Goal: Task Accomplishment & Management: Complete application form

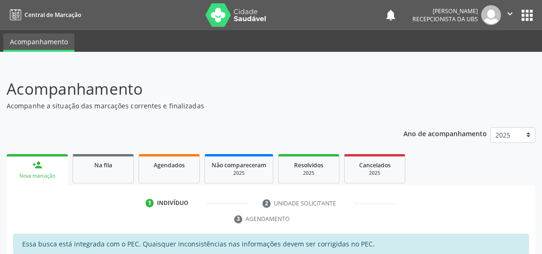
scroll to position [157, 0]
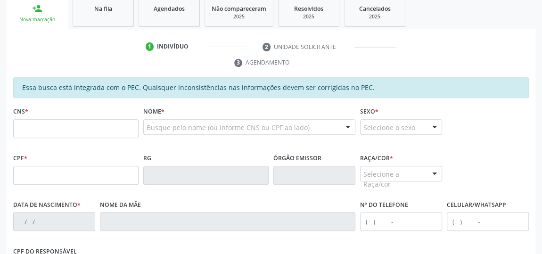
click at [120, 123] on input "text" at bounding box center [75, 128] width 125 height 19
click at [92, 125] on input "text" at bounding box center [75, 128] width 125 height 19
type input "704 8025 9647 4840"
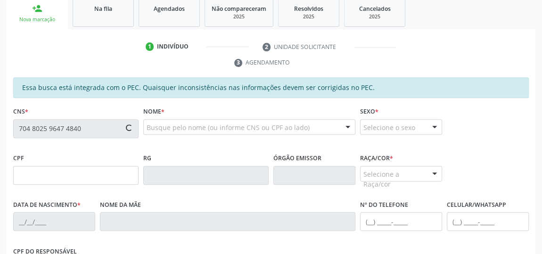
type input "712.825.994-53"
type input "28/12/1968"
type input "Maria da Conceiçao Silva"
type input "(82) 99184-9772"
type input "16"
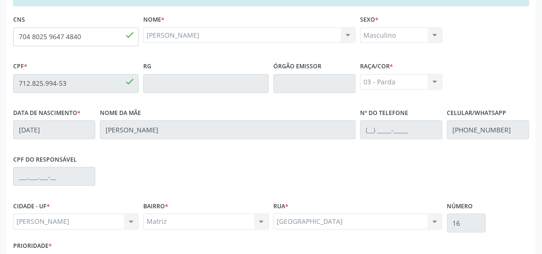
scroll to position [312, 0]
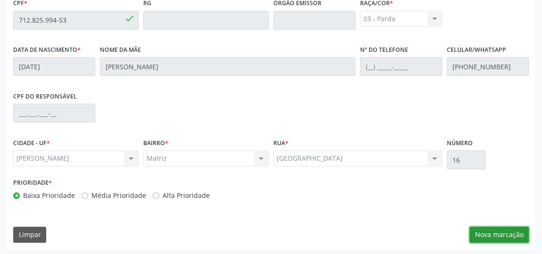
click at [517, 235] on button "Nova marcação" at bounding box center [499, 235] width 59 height 16
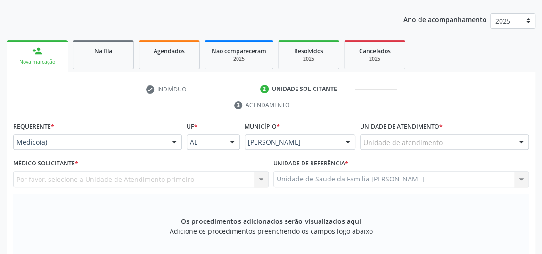
scroll to position [54, 0]
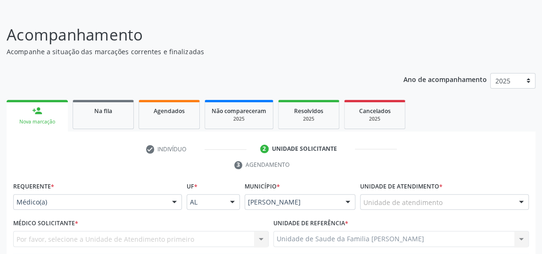
click at [451, 207] on div "Unidade de atendimento" at bounding box center [444, 202] width 169 height 16
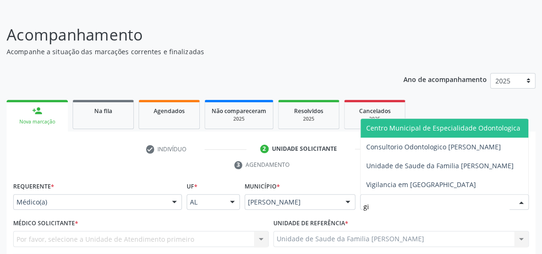
type input "gis"
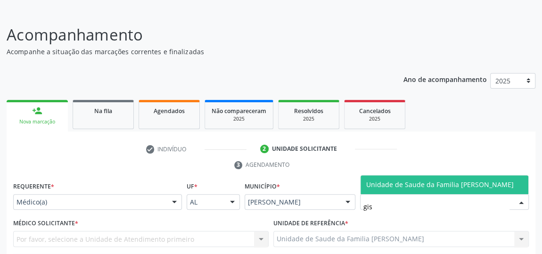
click at [471, 182] on span "Unidade de Saude da Familia [PERSON_NAME]" at bounding box center [440, 184] width 148 height 9
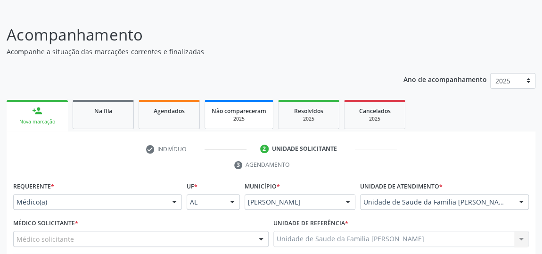
scroll to position [183, 0]
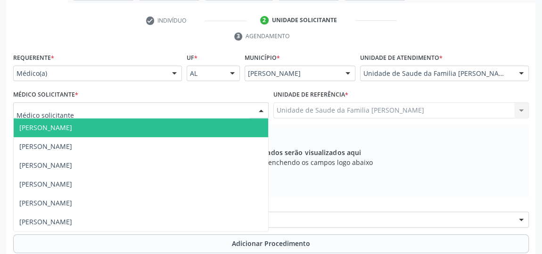
click at [257, 111] on div at bounding box center [261, 111] width 14 height 16
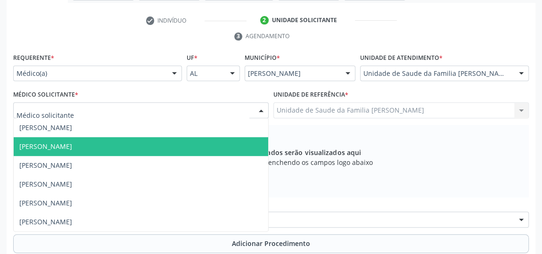
click at [72, 143] on span "[PERSON_NAME]" at bounding box center [45, 146] width 53 height 9
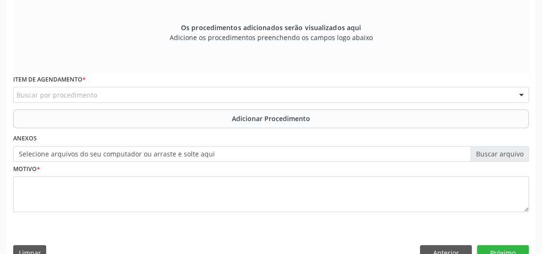
scroll to position [312, 0]
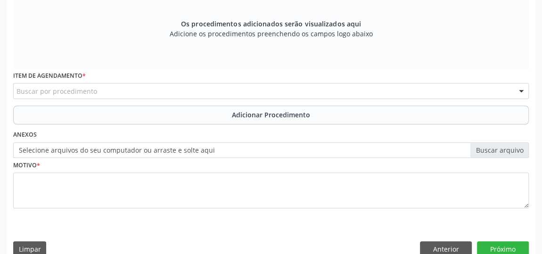
click at [166, 83] on div "Buscar por procedimento" at bounding box center [271, 91] width 516 height 16
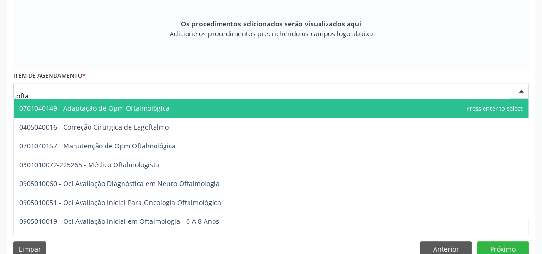
type input "oftal"
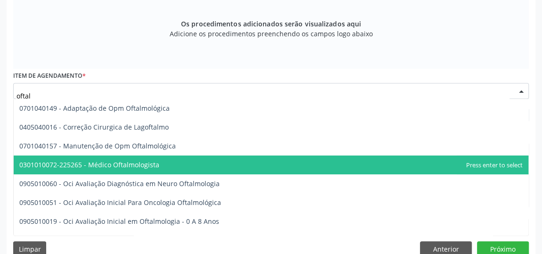
click at [151, 161] on span "0301010072-225265 - Médico Oftalmologista" at bounding box center [89, 164] width 140 height 9
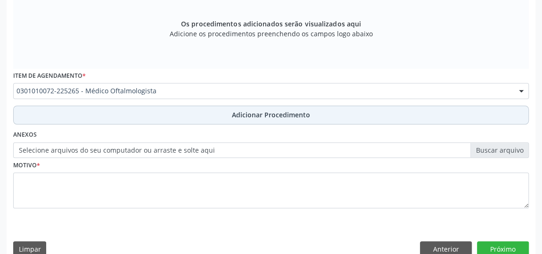
click at [298, 112] on span "Adicionar Procedimento" at bounding box center [271, 115] width 78 height 10
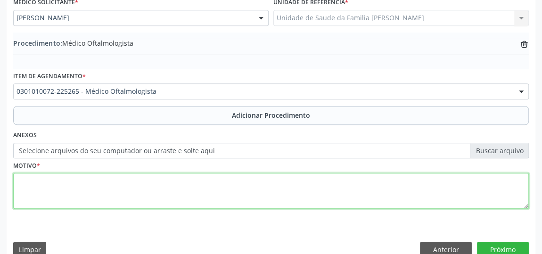
click at [155, 185] on textarea at bounding box center [271, 191] width 516 height 36
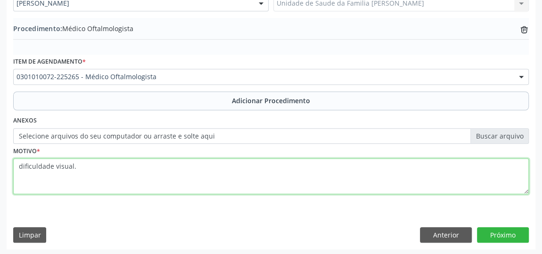
scroll to position [290, 0]
type textarea "dificuldade visual."
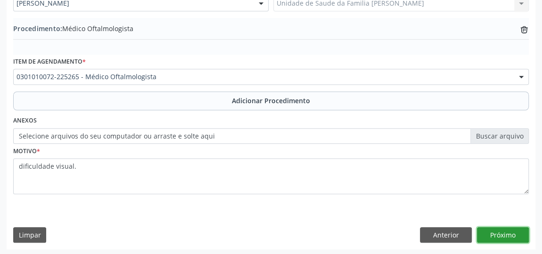
click at [503, 230] on button "Próximo" at bounding box center [503, 235] width 52 height 16
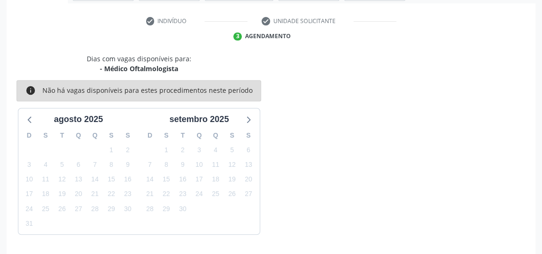
scroll to position [210, 0]
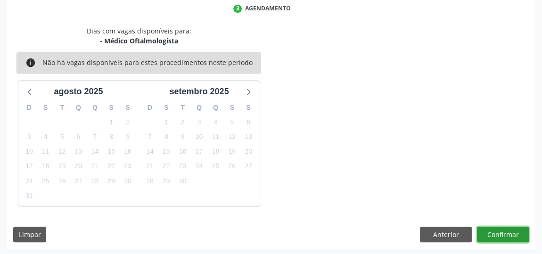
click at [503, 230] on button "Confirmar" at bounding box center [503, 235] width 52 height 16
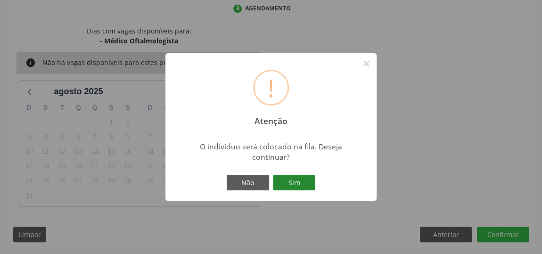
click at [303, 179] on button "Sim" at bounding box center [294, 183] width 42 height 16
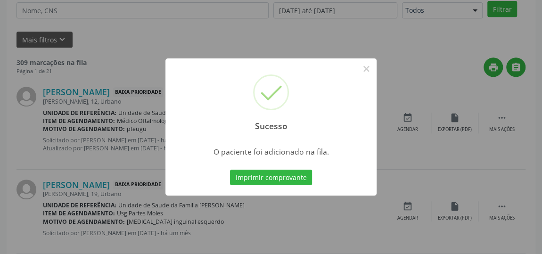
scroll to position [69, 0]
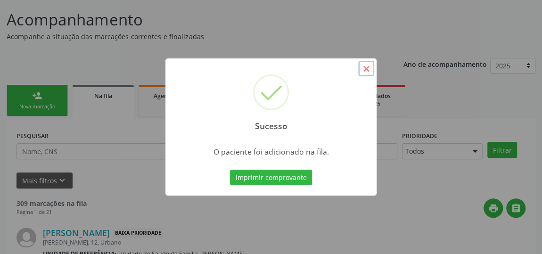
click at [367, 66] on button "×" at bounding box center [366, 69] width 16 height 16
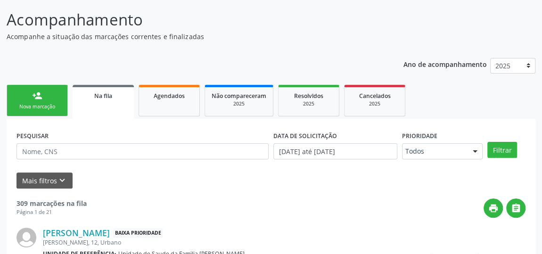
click at [35, 107] on div "Nova marcação" at bounding box center [37, 106] width 47 height 7
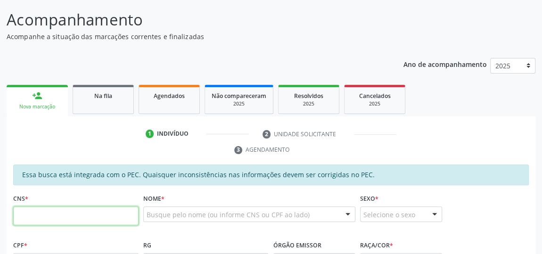
click at [93, 220] on input "text" at bounding box center [75, 216] width 125 height 19
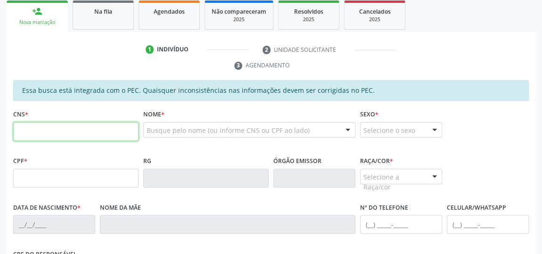
scroll to position [155, 0]
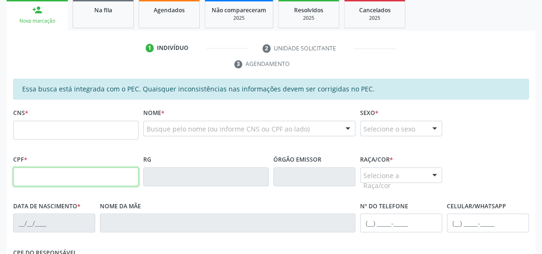
click at [88, 172] on input "text" at bounding box center [75, 176] width 125 height 19
type input "606.886.884-20"
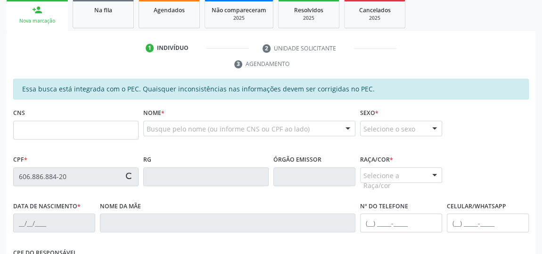
type input "707 8026 2252 2511"
type input "2[DATE]"
type input "[PERSON_NAME]"
type input "[PHONE_NUMBER]"
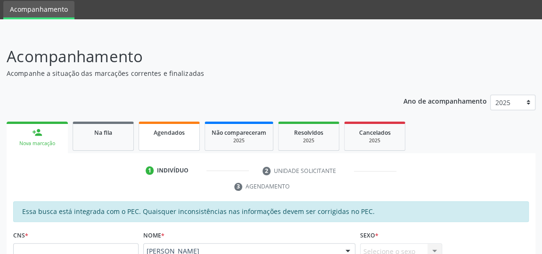
scroll to position [85, 0]
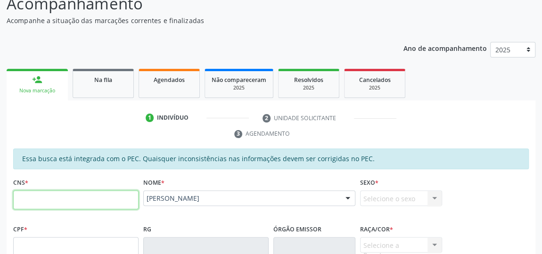
click at [100, 195] on input "text" at bounding box center [75, 199] width 125 height 19
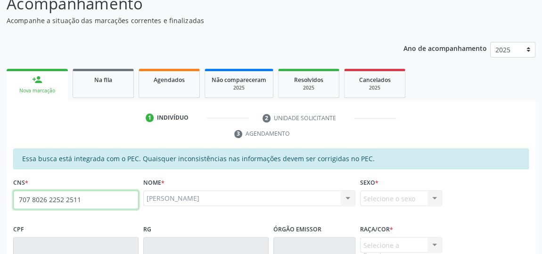
type input "707 8026 2252 2511"
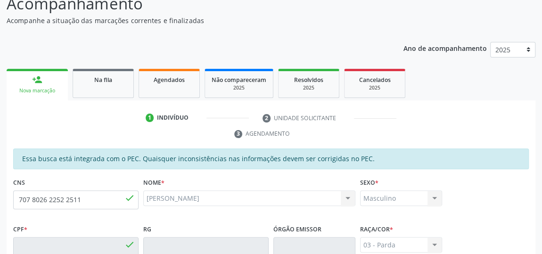
type input "606.886.884-20"
type input "2[DATE]"
type input "[PERSON_NAME]"
type input "[PHONE_NUMBER]"
type input "25"
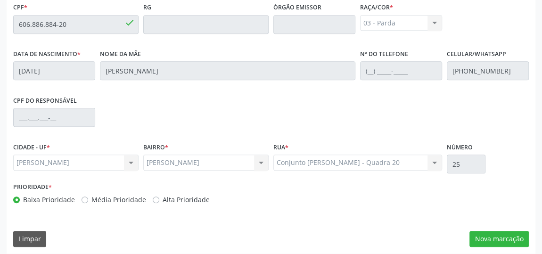
scroll to position [312, 0]
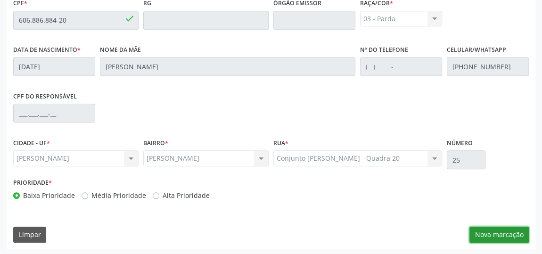
click at [506, 232] on button "Nova marcação" at bounding box center [499, 235] width 59 height 16
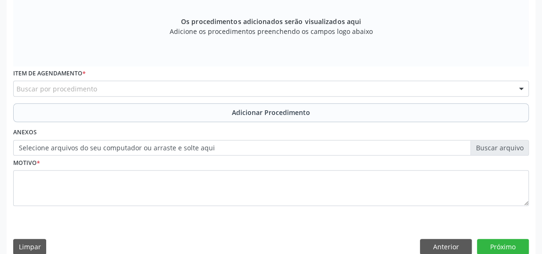
scroll to position [326, 0]
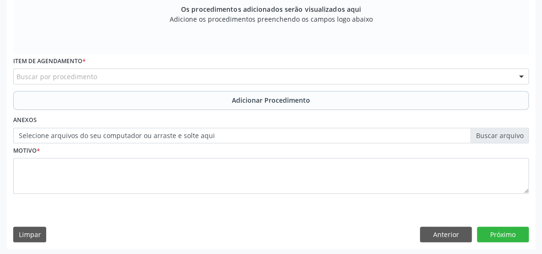
click at [110, 71] on div "Buscar por procedimento" at bounding box center [271, 76] width 516 height 16
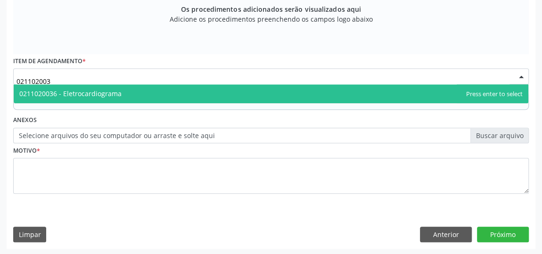
type input "0211020036"
click at [110, 95] on span "0211020036 - Eletrocardiograma" at bounding box center [70, 93] width 102 height 9
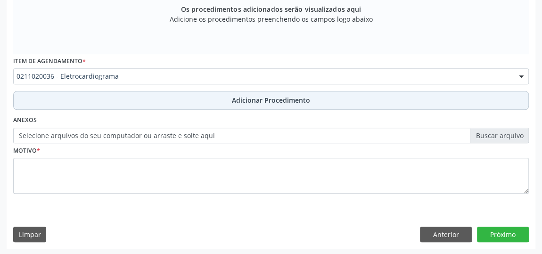
click at [260, 98] on span "Adicionar Procedimento" at bounding box center [271, 100] width 78 height 10
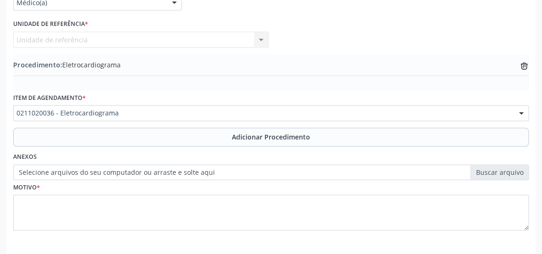
scroll to position [204, 0]
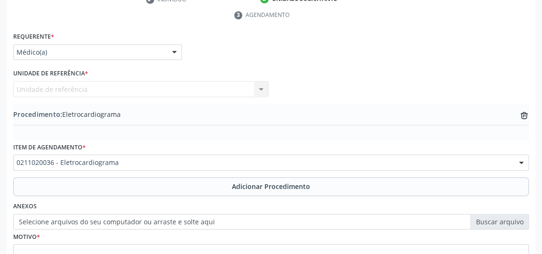
click at [261, 86] on div "Unidade de referência Unidade de Saude da Familia Gislene Matheus Nenhum result…" at bounding box center [141, 89] width 256 height 16
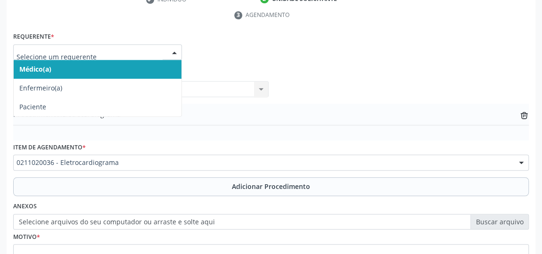
click at [174, 51] on div at bounding box center [174, 53] width 14 height 16
click at [114, 70] on span "Médico(a)" at bounding box center [98, 69] width 168 height 19
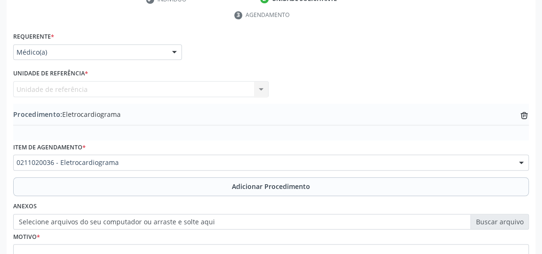
click at [263, 88] on div "Unidade de referência Unidade de Saude da Familia Gislene Matheus Nenhum result…" at bounding box center [141, 89] width 256 height 16
click at [230, 88] on div "Unidade de referência Unidade de Saude da Familia Gislene Matheus Nenhum result…" at bounding box center [141, 89] width 256 height 16
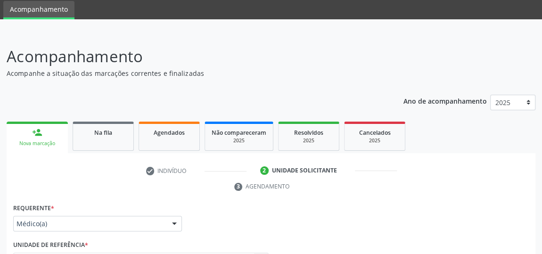
scroll to position [0, 0]
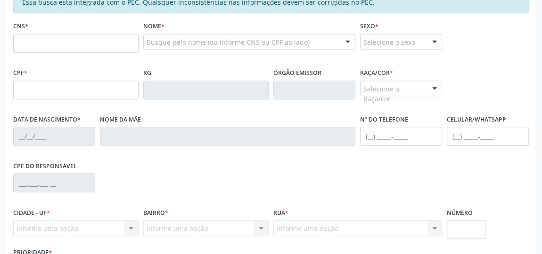
scroll to position [71, 0]
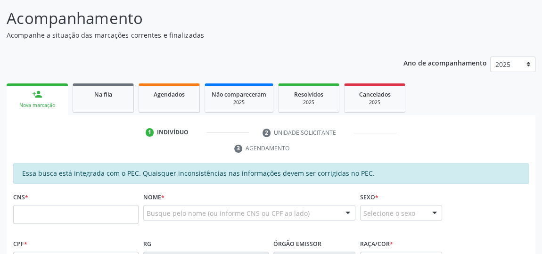
click at [81, 211] on input "text" at bounding box center [75, 214] width 125 height 19
type input "707 8026 2252 2511"
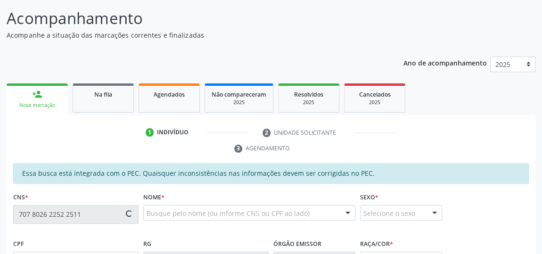
type input "606.886.884-20"
type input "2[DATE]"
type input "[PERSON_NAME]"
type input "[PHONE_NUMBER]"
type input "25"
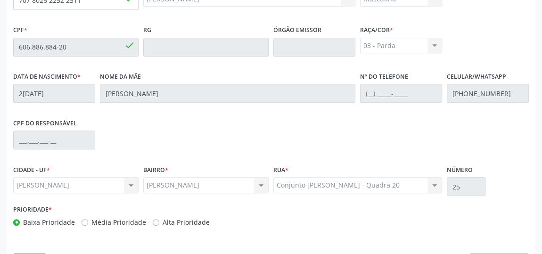
scroll to position [312, 0]
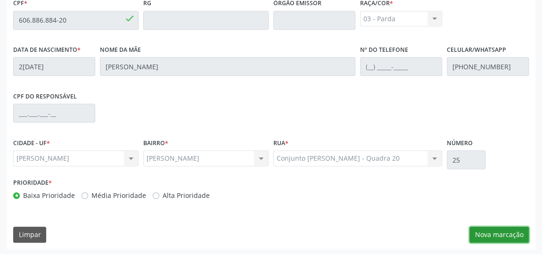
click at [512, 233] on button "Nova marcação" at bounding box center [499, 235] width 59 height 16
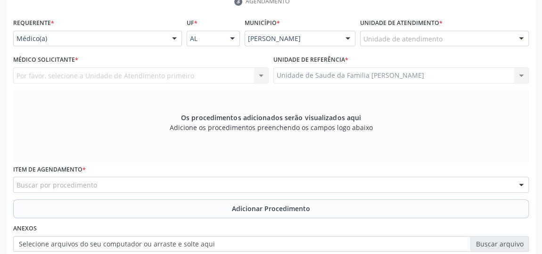
scroll to position [183, 0]
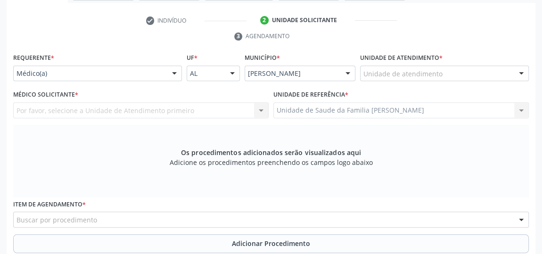
click at [517, 72] on div at bounding box center [521, 74] width 14 height 16
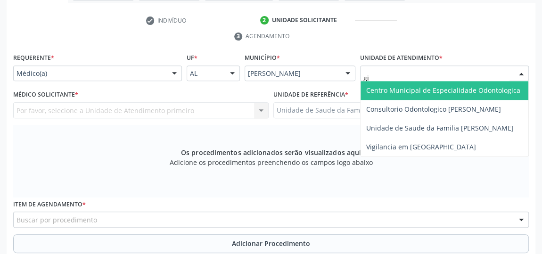
type input "gis"
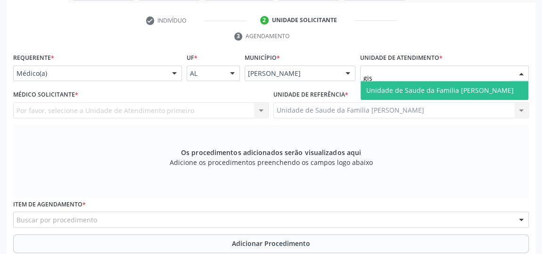
click at [500, 87] on span "Unidade de Saude da Familia [PERSON_NAME]" at bounding box center [440, 90] width 148 height 9
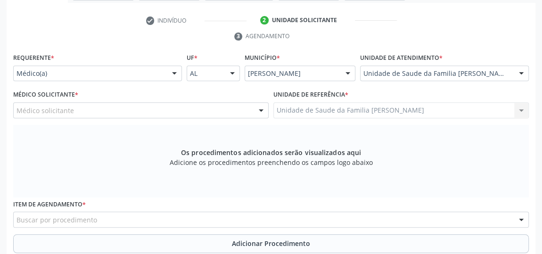
click at [264, 110] on div at bounding box center [261, 111] width 14 height 16
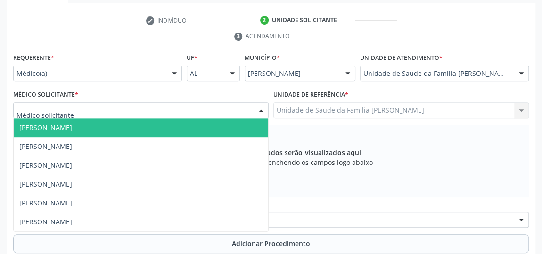
click at [64, 124] on span "[PERSON_NAME]" at bounding box center [45, 127] width 53 height 9
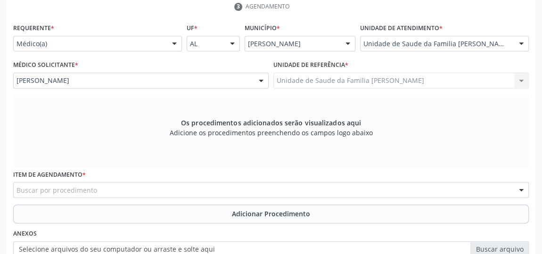
scroll to position [226, 0]
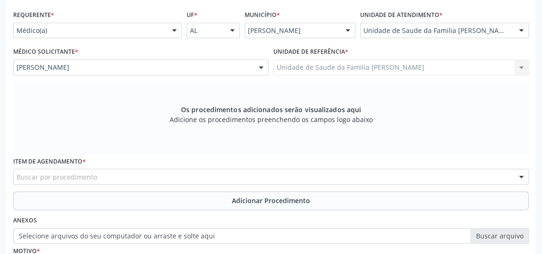
click at [197, 175] on div "Buscar por procedimento" at bounding box center [271, 177] width 516 height 16
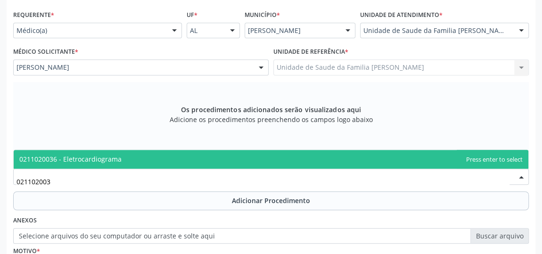
type input "0211020036"
click at [193, 162] on span "0211020036 - Eletrocardiograma" at bounding box center [271, 159] width 515 height 19
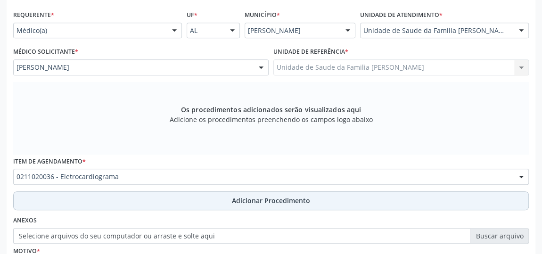
click at [290, 199] on span "Adicionar Procedimento" at bounding box center [271, 201] width 78 height 10
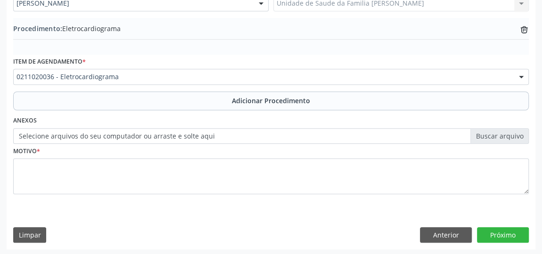
scroll to position [290, 0]
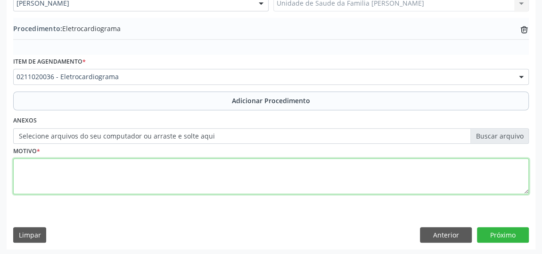
click at [94, 184] on textarea at bounding box center [271, 176] width 516 height 36
type textarea "rotina para hipertensao."
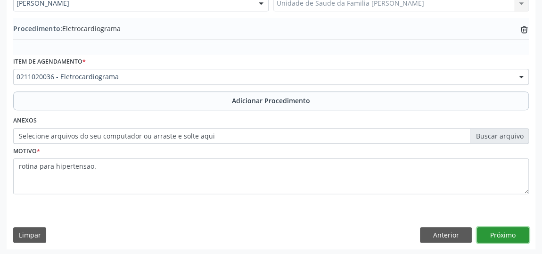
click at [509, 234] on button "Próximo" at bounding box center [503, 235] width 52 height 16
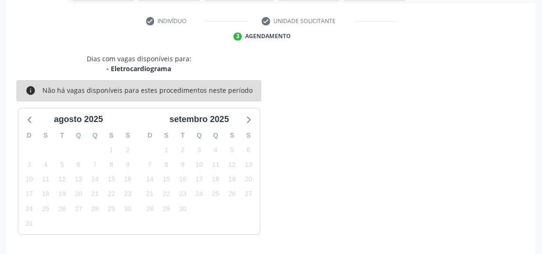
scroll to position [210, 0]
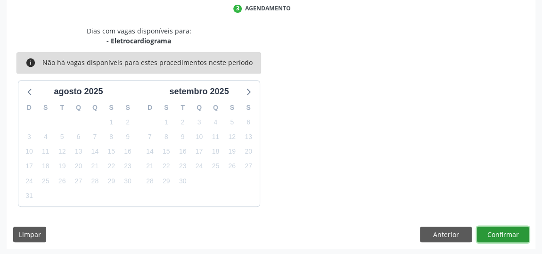
click at [506, 234] on button "Confirmar" at bounding box center [503, 235] width 52 height 16
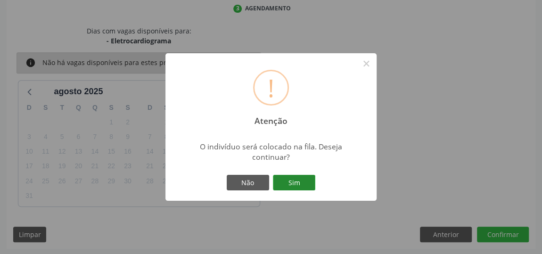
click at [283, 176] on button "Sim" at bounding box center [294, 183] width 42 height 16
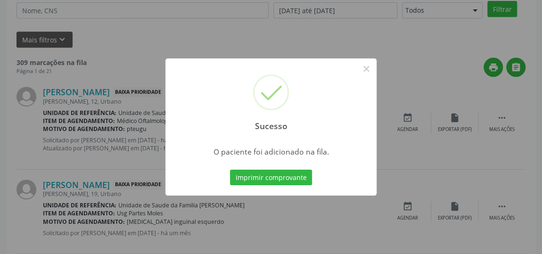
scroll to position [69, 0]
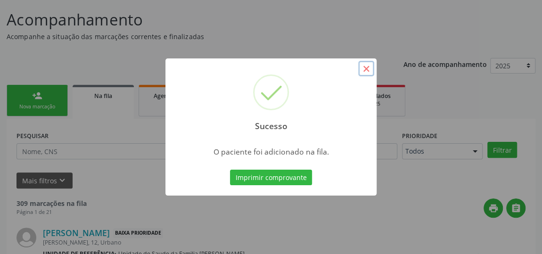
click at [364, 69] on button "×" at bounding box center [366, 69] width 16 height 16
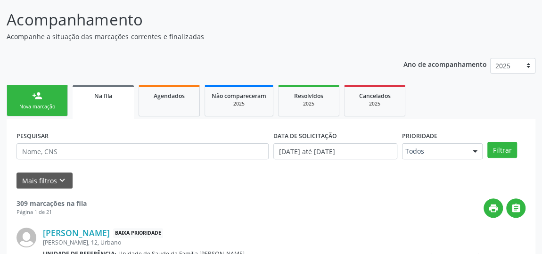
click at [49, 96] on link "person_add Nova marcação" at bounding box center [37, 101] width 61 height 32
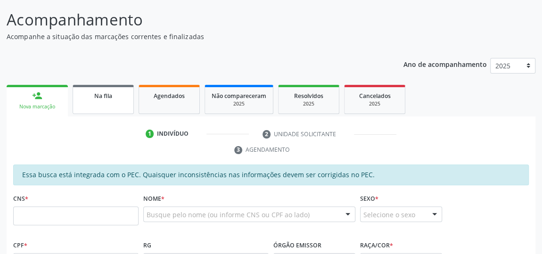
click at [80, 87] on link "Na fila" at bounding box center [103, 99] width 61 height 29
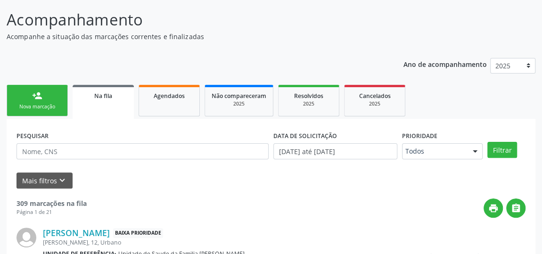
click at [53, 101] on link "person_add Nova marcação" at bounding box center [37, 101] width 61 height 32
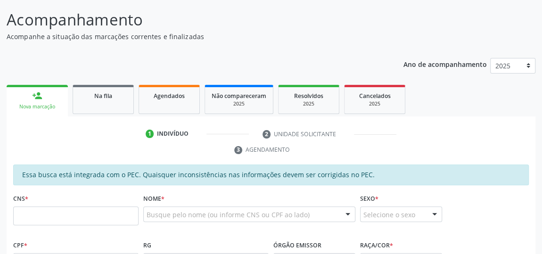
click at [53, 99] on link "person_add Nova marcação" at bounding box center [37, 101] width 61 height 32
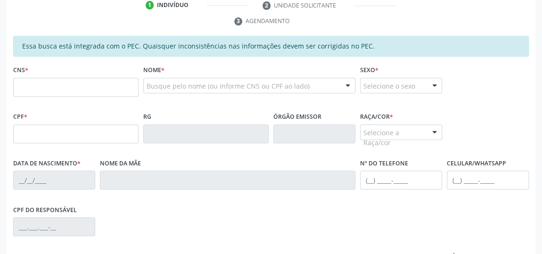
scroll to position [155, 0]
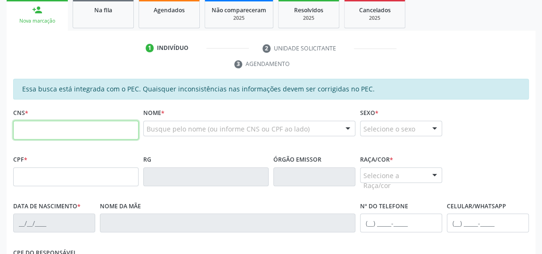
click at [66, 131] on input "text" at bounding box center [75, 130] width 125 height 19
click at [84, 127] on input "text" at bounding box center [75, 130] width 125 height 19
type input "704 0023 8163 6266"
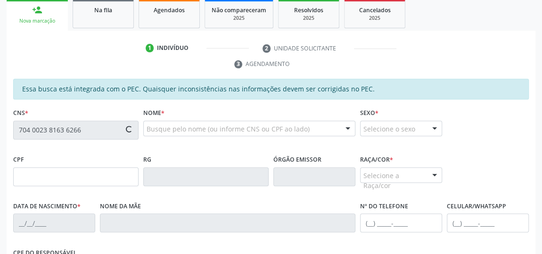
type input "123.878.704-50"
type input "2[DATE]"
type input "[PERSON_NAME]"
type input "[PHONE_NUMBER]"
type input "19"
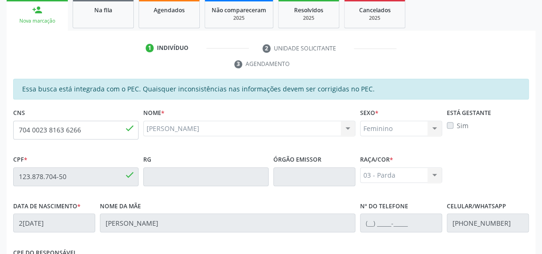
scroll to position [312, 0]
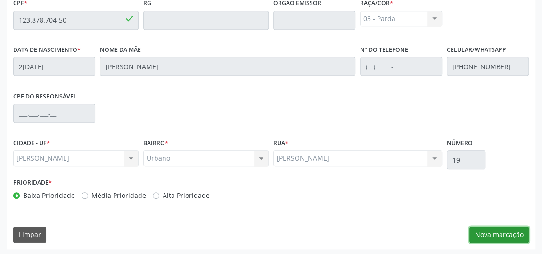
click at [507, 231] on button "Nova marcação" at bounding box center [499, 235] width 59 height 16
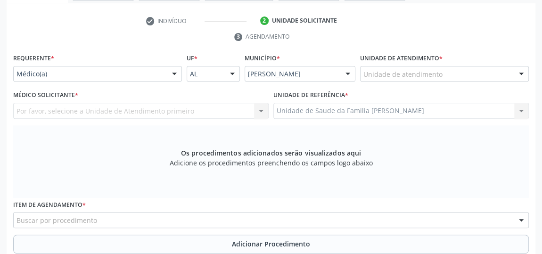
scroll to position [140, 0]
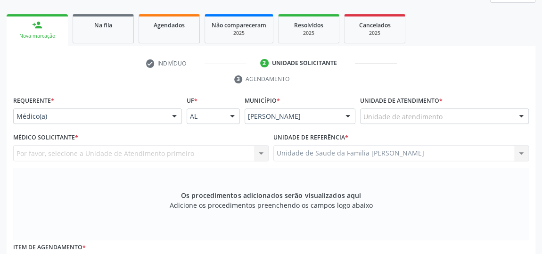
click at [481, 116] on div "Unidade de atendimento" at bounding box center [444, 116] width 169 height 16
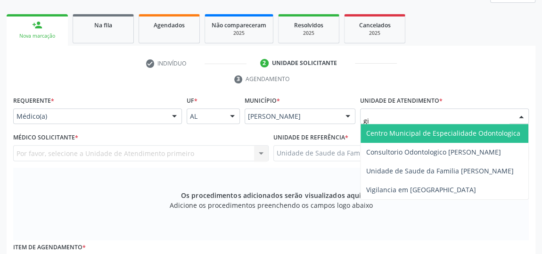
type input "gis"
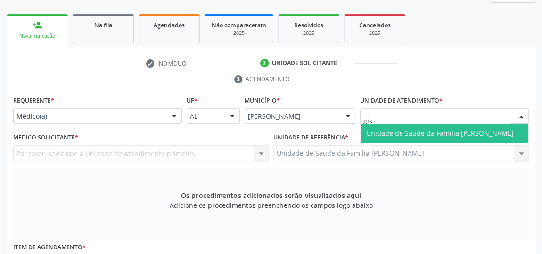
click at [476, 129] on span "Unidade de Saude da Familia [PERSON_NAME]" at bounding box center [440, 133] width 148 height 9
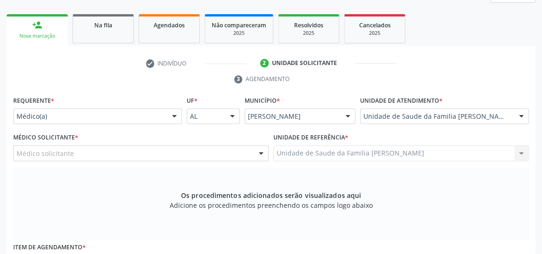
click at [261, 154] on div at bounding box center [261, 154] width 14 height 16
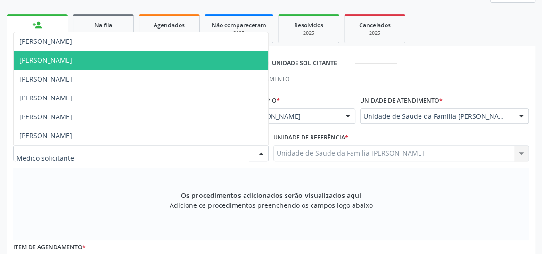
click at [71, 60] on span "[PERSON_NAME]" at bounding box center [45, 60] width 53 height 9
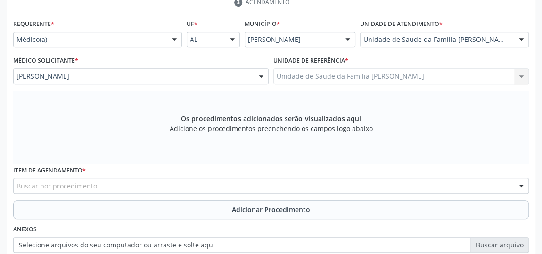
scroll to position [312, 0]
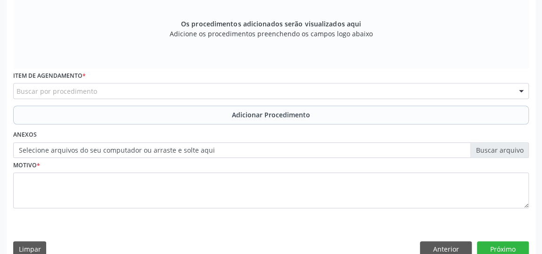
click at [244, 83] on div "Buscar por procedimento" at bounding box center [271, 91] width 516 height 16
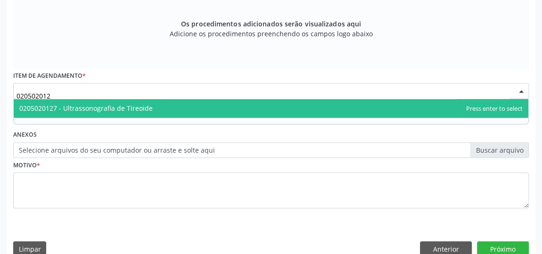
type input "0205020127"
click at [128, 105] on span "0205020127 - Ultrassonografia de Tireoide" at bounding box center [85, 108] width 133 height 9
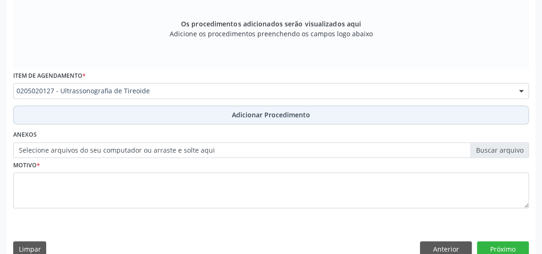
click at [265, 111] on span "Adicionar Procedimento" at bounding box center [271, 115] width 78 height 10
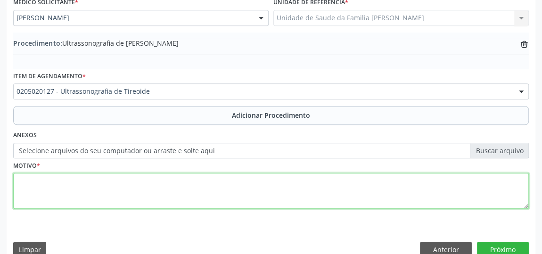
click at [171, 201] on textarea at bounding box center [271, 191] width 516 height 36
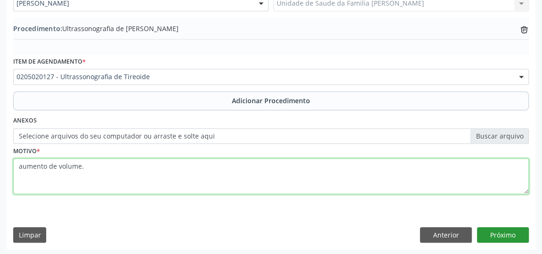
type textarea "aumento de volume."
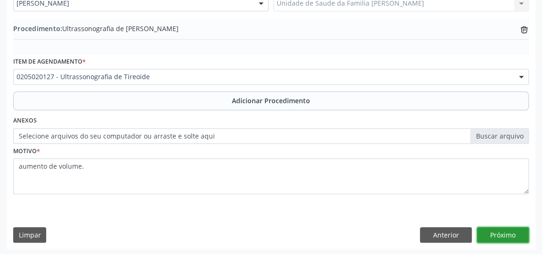
click at [508, 231] on button "Próximo" at bounding box center [503, 235] width 52 height 16
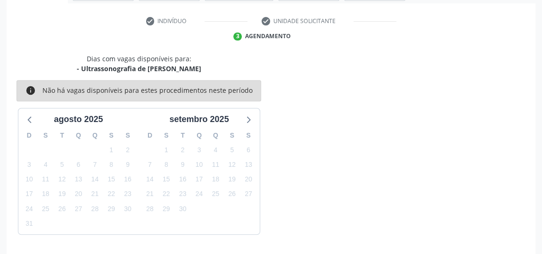
scroll to position [210, 0]
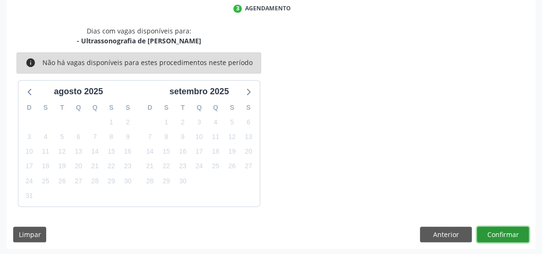
click at [508, 231] on button "Confirmar" at bounding box center [503, 235] width 52 height 16
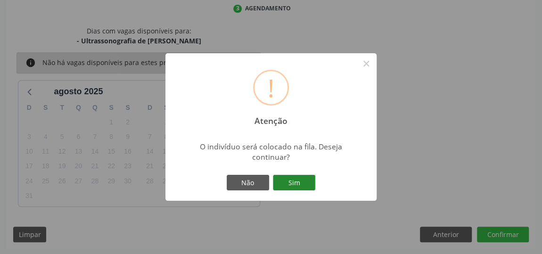
click at [297, 182] on button "Sim" at bounding box center [294, 183] width 42 height 16
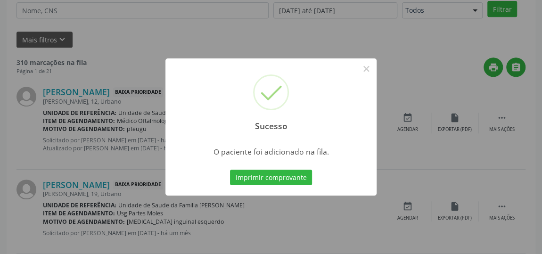
scroll to position [69, 0]
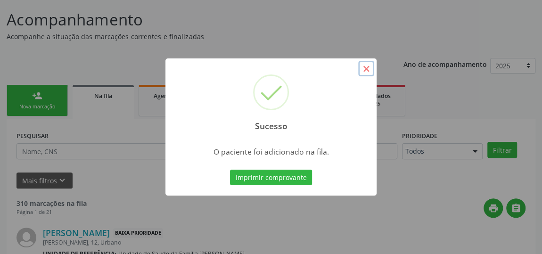
click at [364, 66] on button "×" at bounding box center [366, 69] width 16 height 16
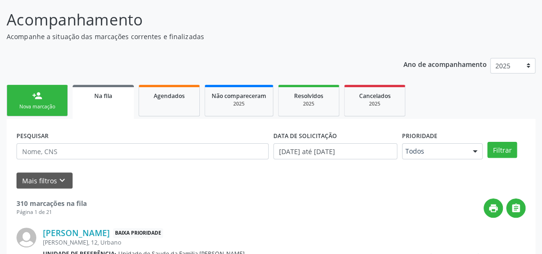
click at [31, 92] on link "person_add Nova marcação" at bounding box center [37, 101] width 61 height 32
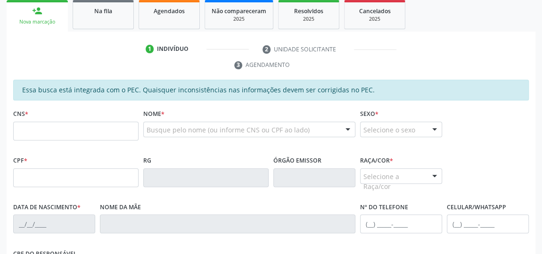
scroll to position [155, 0]
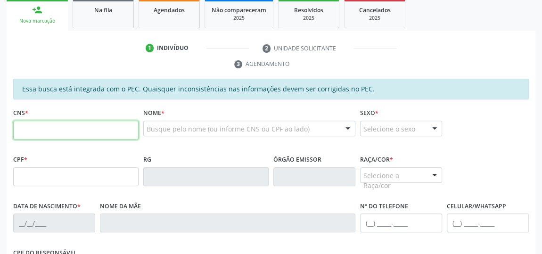
click at [91, 129] on input "text" at bounding box center [75, 130] width 125 height 19
type input "704 0023 8163 6266"
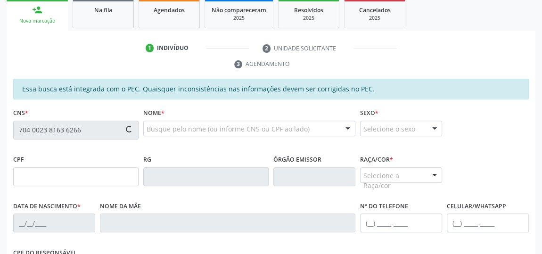
type input "123.878.704-50"
type input "2[DATE]"
type input "[PERSON_NAME]"
type input "[PHONE_NUMBER]"
type input "19"
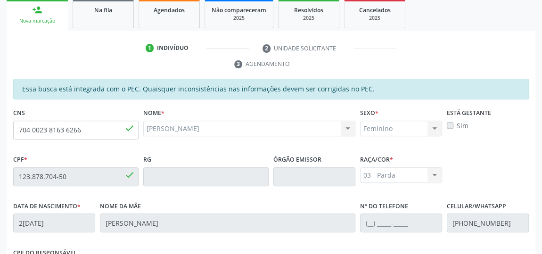
scroll to position [312, 0]
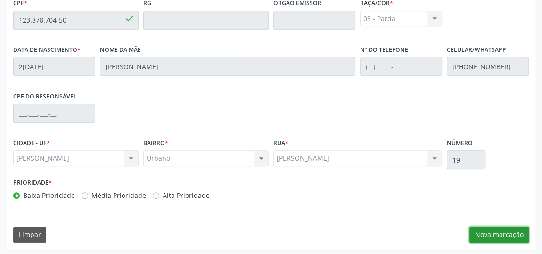
click at [490, 232] on button "Nova marcação" at bounding box center [499, 235] width 59 height 16
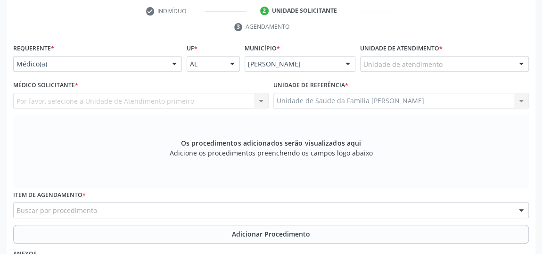
scroll to position [140, 0]
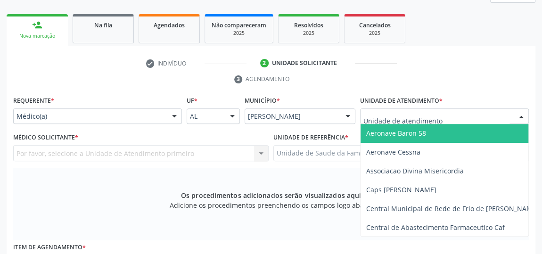
click at [454, 115] on div at bounding box center [444, 116] width 169 height 16
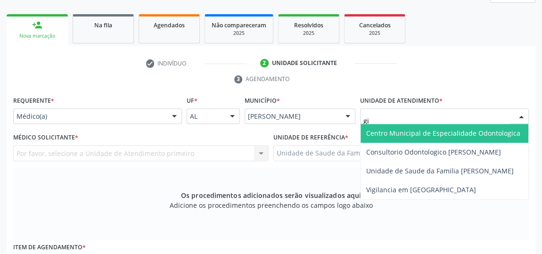
type input "gis"
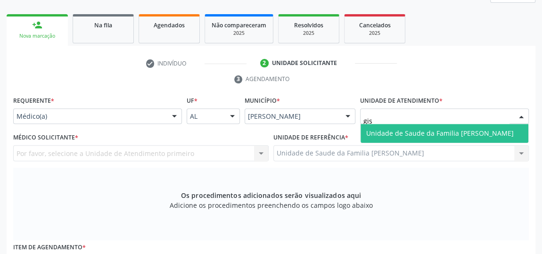
click at [453, 129] on span "Unidade de Saude da Familia [PERSON_NAME]" at bounding box center [440, 133] width 148 height 9
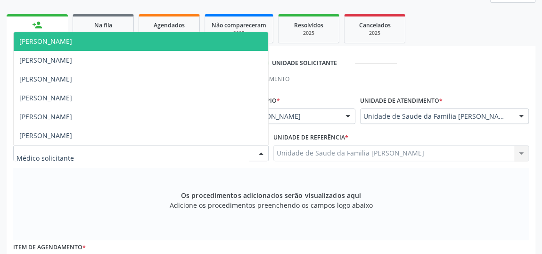
click at [260, 148] on div at bounding box center [261, 154] width 14 height 16
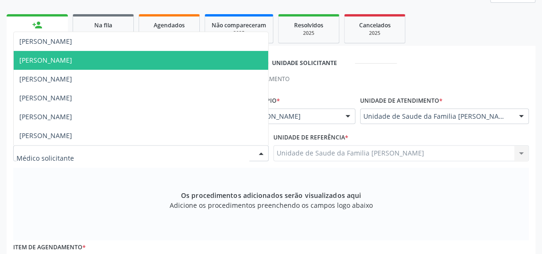
click at [71, 57] on span "[PERSON_NAME]" at bounding box center [45, 60] width 53 height 9
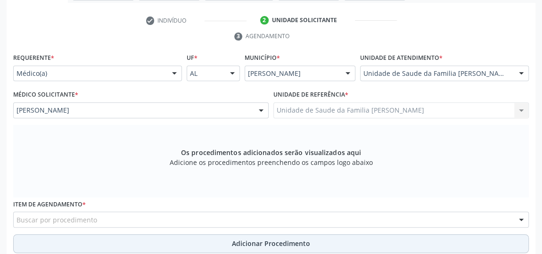
scroll to position [312, 0]
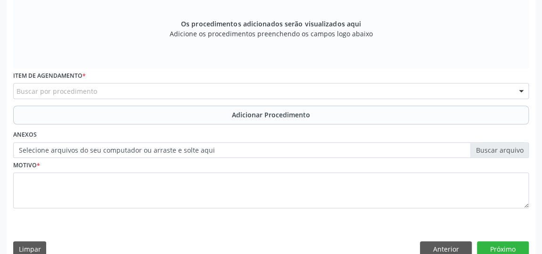
click at [194, 88] on div "Buscar por procedimento" at bounding box center [271, 91] width 516 height 16
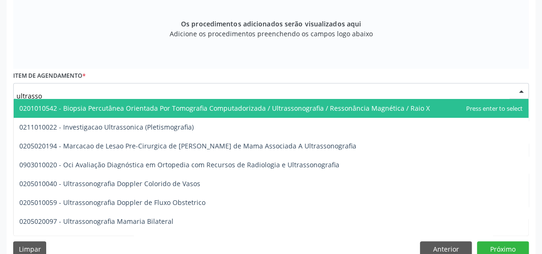
type input "ultrasson"
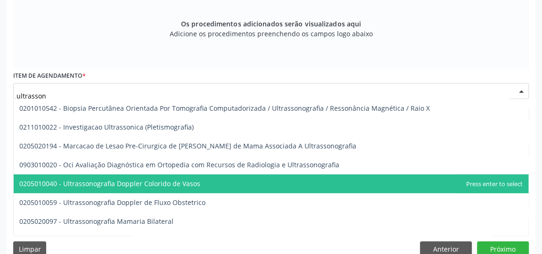
scroll to position [42, 0]
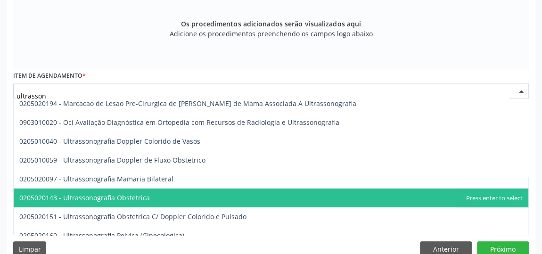
click at [148, 195] on span "0205020143 - Ultrassonografia Obstetrica" at bounding box center [271, 198] width 515 height 19
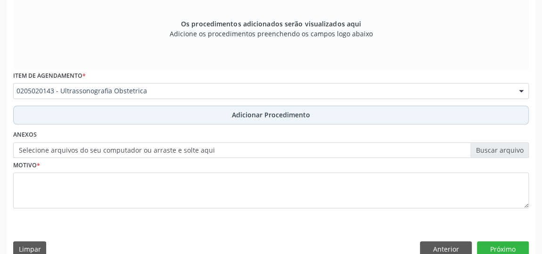
click at [261, 107] on button "Adicionar Procedimento" at bounding box center [271, 115] width 516 height 19
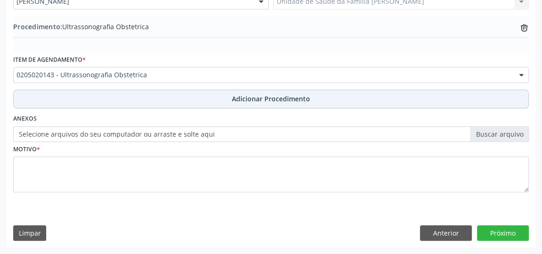
scroll to position [275, 0]
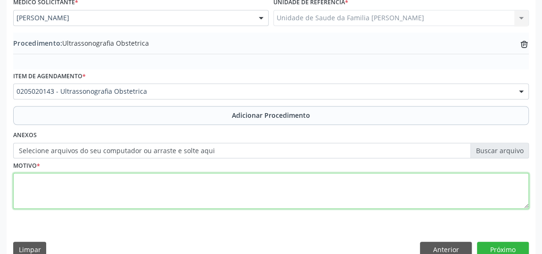
click at [119, 189] on textarea at bounding box center [271, 191] width 516 height 36
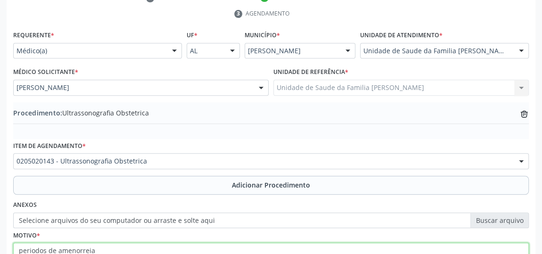
scroll to position [204, 0]
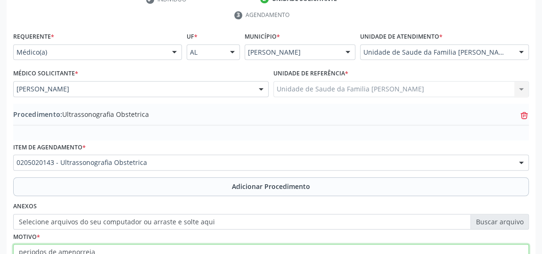
type textarea "periodos de amenorreia"
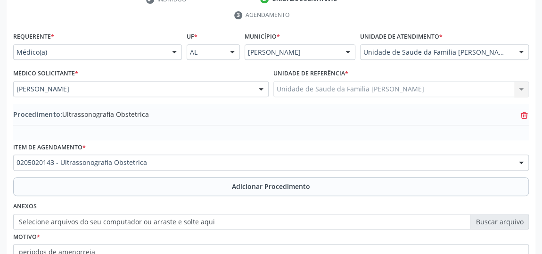
click at [526, 113] on icon "trash-outline icon" at bounding box center [524, 115] width 9 height 9
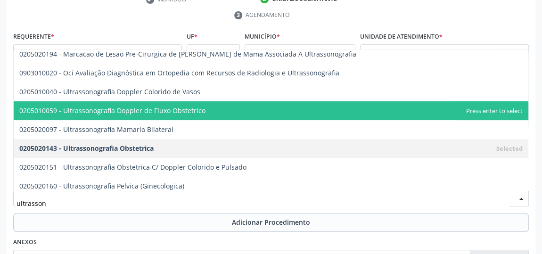
scroll to position [85, 0]
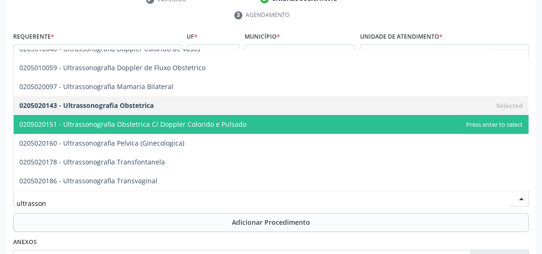
click at [160, 116] on span "0205020151 - Ultrassonografia Obstetrica C/ Doppler Colorido e Pulsado" at bounding box center [271, 124] width 515 height 19
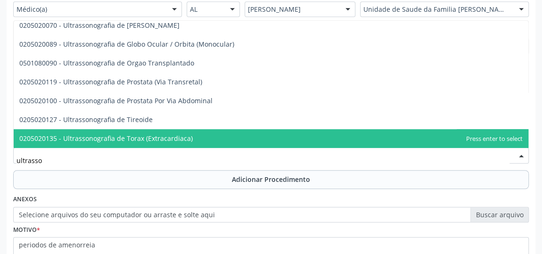
scroll to position [288, 0]
type input "ultrasson"
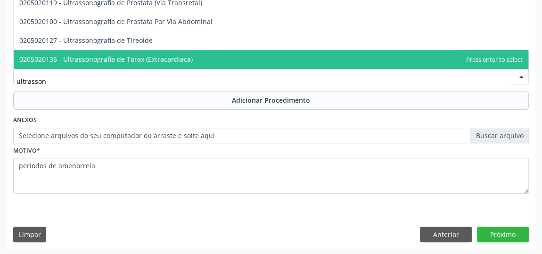
click at [100, 79] on input "ultrasson" at bounding box center [263, 81] width 493 height 19
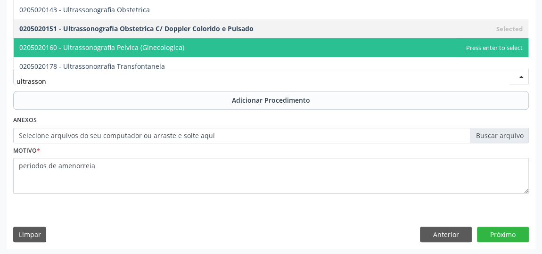
scroll to position [30, 0]
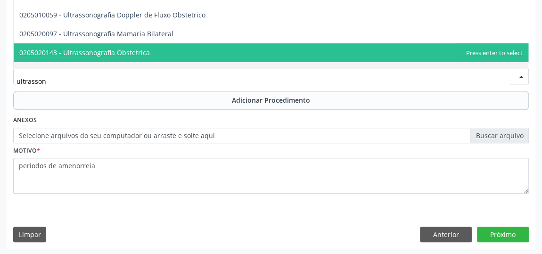
click at [143, 51] on span "0205020143 - Ultrassonografia Obstetrica" at bounding box center [84, 52] width 131 height 9
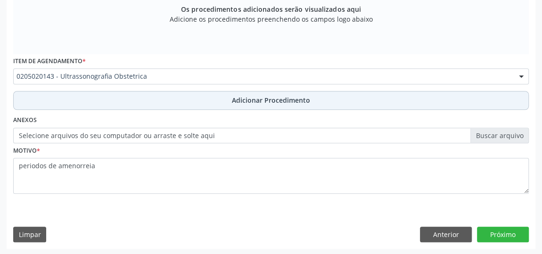
click at [260, 91] on button "Adicionar Procedimento" at bounding box center [271, 100] width 516 height 19
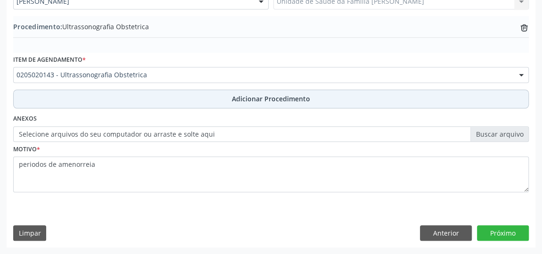
scroll to position [290, 0]
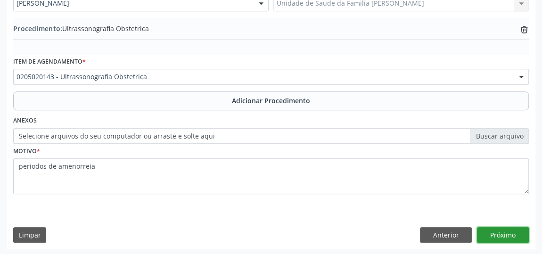
click at [508, 231] on button "Próximo" at bounding box center [503, 235] width 52 height 16
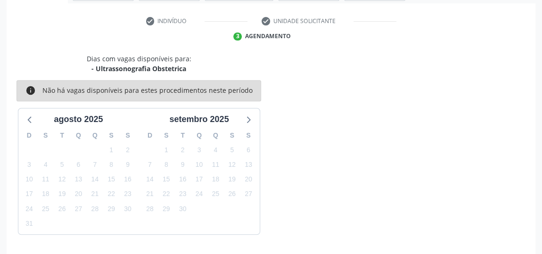
scroll to position [210, 0]
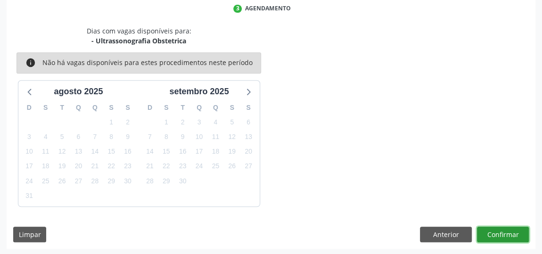
click at [507, 231] on button "Confirmar" at bounding box center [503, 235] width 52 height 16
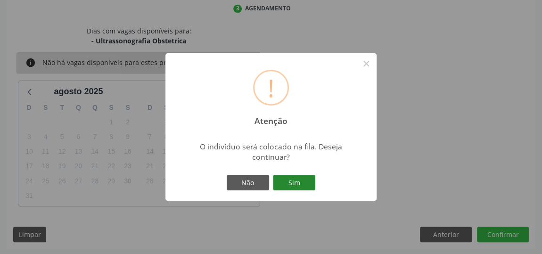
click at [312, 183] on button "Sim" at bounding box center [294, 183] width 42 height 16
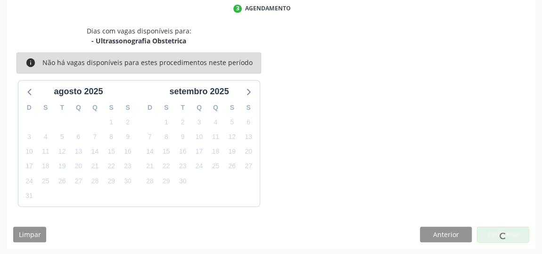
scroll to position [69, 0]
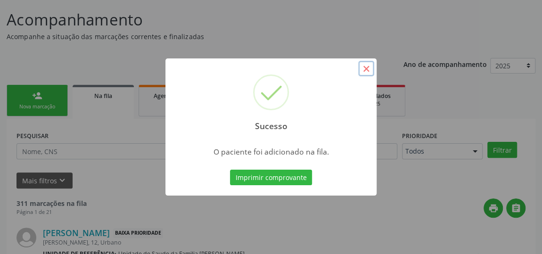
click at [368, 70] on button "×" at bounding box center [366, 69] width 16 height 16
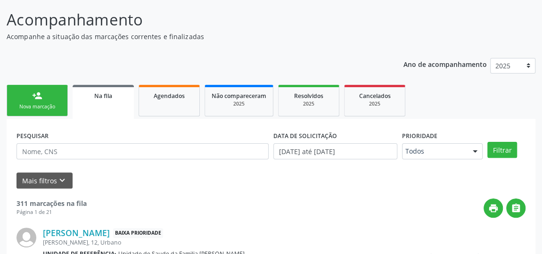
click at [45, 91] on link "person_add Nova marcação" at bounding box center [37, 101] width 61 height 32
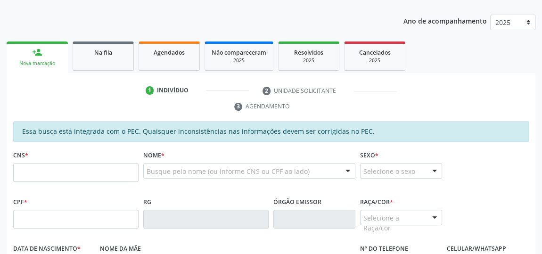
scroll to position [155, 0]
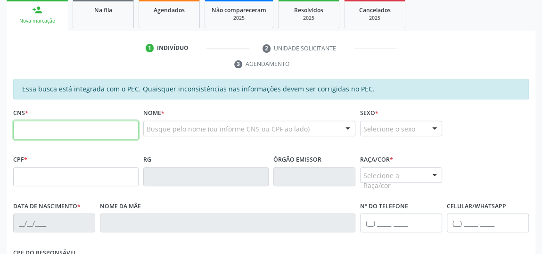
click at [107, 128] on input "text" at bounding box center [75, 130] width 125 height 19
type input "704 0023 8163 6266"
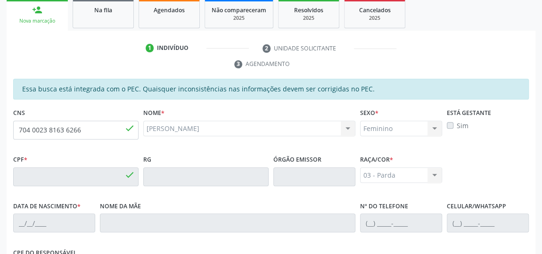
type input "123.878.704-50"
type input "2[DATE]"
type input "[PERSON_NAME]"
type input "[PHONE_NUMBER]"
type input "19"
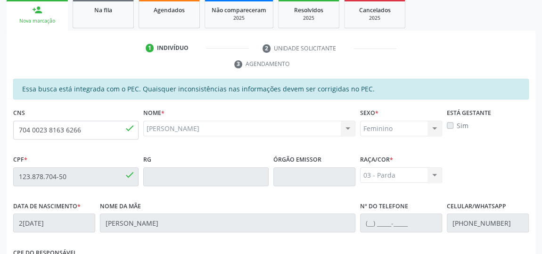
scroll to position [312, 0]
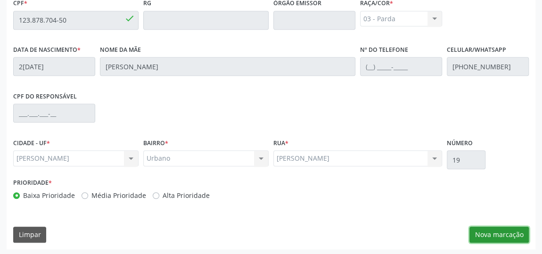
click at [501, 229] on button "Nova marcação" at bounding box center [499, 235] width 59 height 16
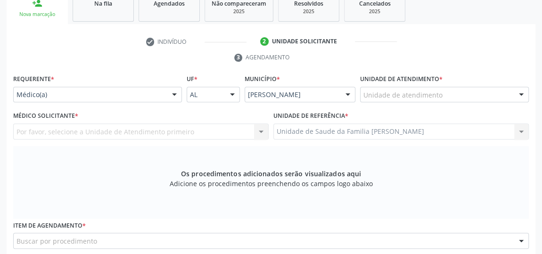
scroll to position [140, 0]
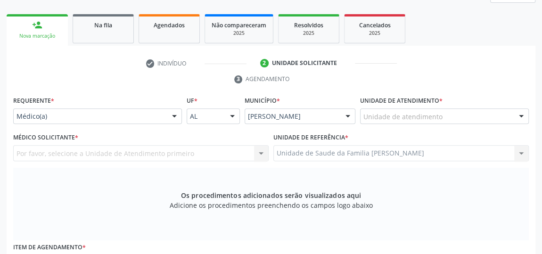
click at [434, 109] on div "Unidade de atendimento" at bounding box center [444, 116] width 169 height 16
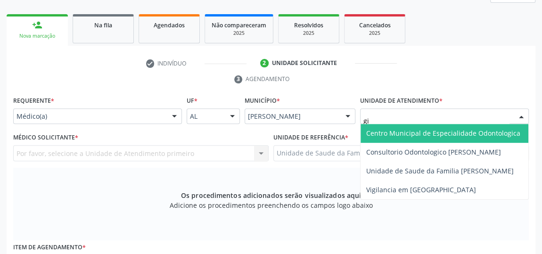
type input "gis"
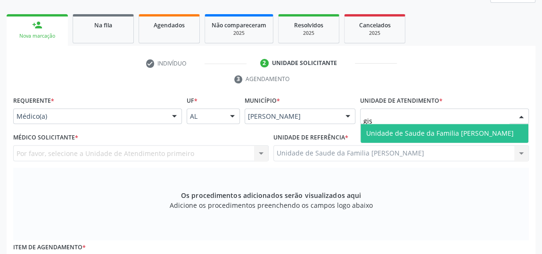
click at [446, 129] on span "Unidade de Saude da Familia [PERSON_NAME]" at bounding box center [440, 133] width 148 height 9
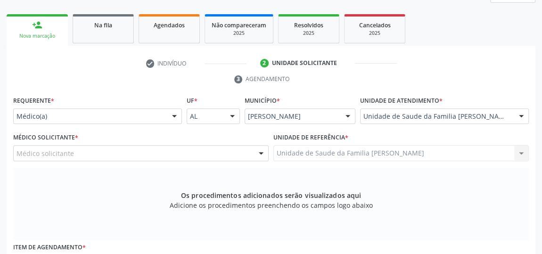
click at [256, 148] on div at bounding box center [261, 154] width 14 height 16
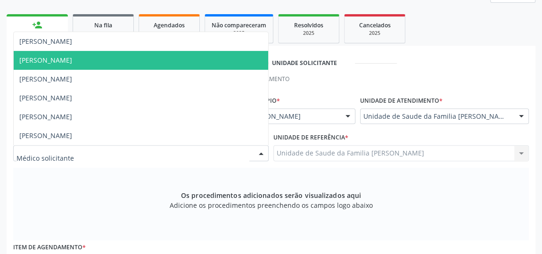
click at [72, 58] on span "[PERSON_NAME]" at bounding box center [45, 60] width 53 height 9
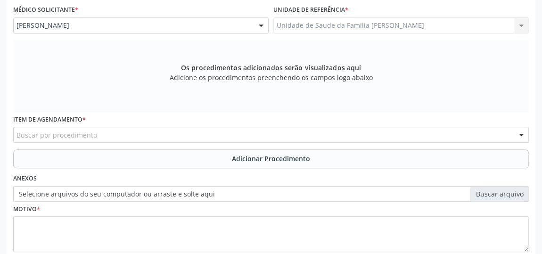
scroll to position [269, 0]
click at [177, 131] on div "Buscar por procedimento" at bounding box center [271, 134] width 516 height 16
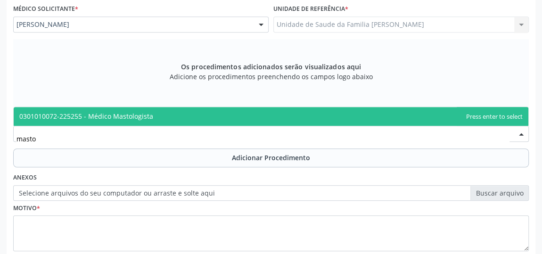
type input "mastol"
click at [138, 115] on span "0301010072-225255 - Médico Mastologista" at bounding box center [86, 116] width 134 height 9
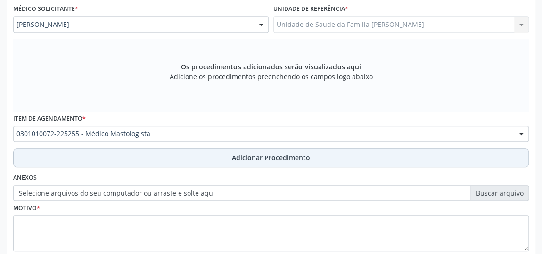
click at [268, 150] on button "Adicionar Procedimento" at bounding box center [271, 158] width 516 height 19
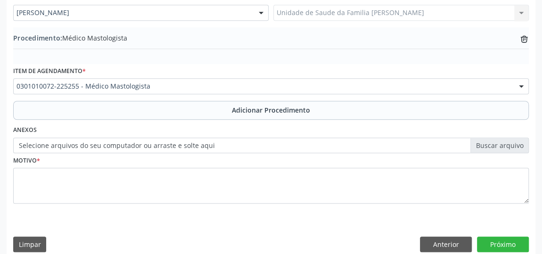
scroll to position [290, 0]
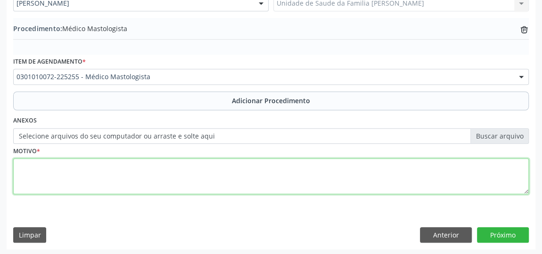
click at [113, 174] on textarea at bounding box center [271, 176] width 516 height 36
type textarea "dor em mama esquerda, cisto observado a USG."
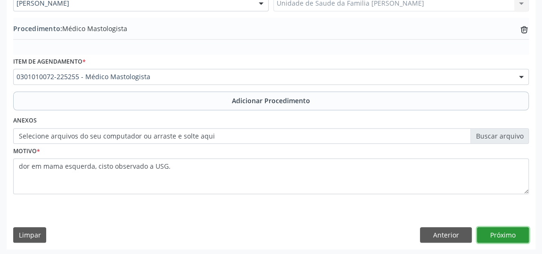
click at [515, 231] on button "Próximo" at bounding box center [503, 235] width 52 height 16
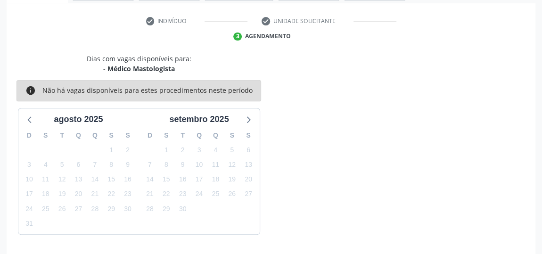
scroll to position [210, 0]
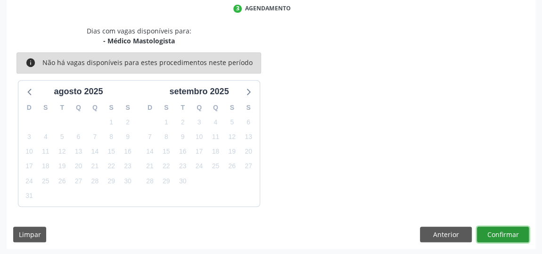
click at [515, 231] on button "Confirmar" at bounding box center [503, 235] width 52 height 16
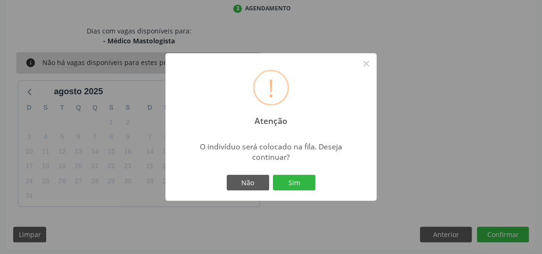
click at [297, 172] on div "! Atenção × O indivíduo será colocado na fila. Deseja continuar? Não Sim" at bounding box center [270, 127] width 211 height 148
click at [297, 183] on button "Sim" at bounding box center [294, 183] width 42 height 16
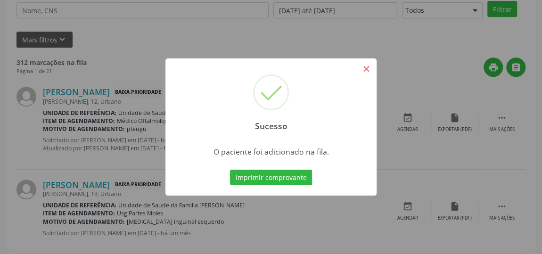
scroll to position [69, 0]
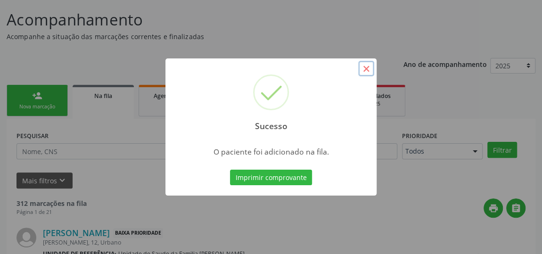
click at [366, 72] on button "×" at bounding box center [366, 69] width 16 height 16
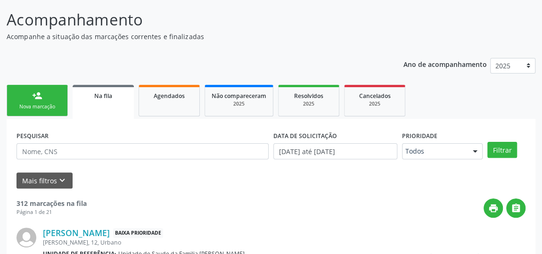
click at [59, 102] on link "person_add Nova marcação" at bounding box center [37, 101] width 61 height 32
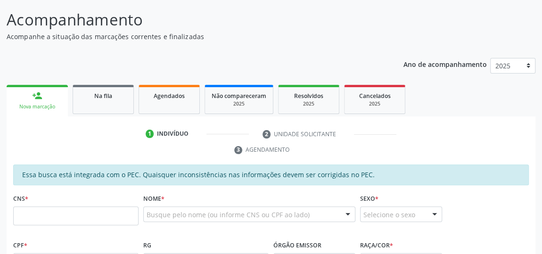
click at [335, 210] on div "Busque pelo nome (ou informe CNS ou CPF ao lado)" at bounding box center [249, 215] width 212 height 16
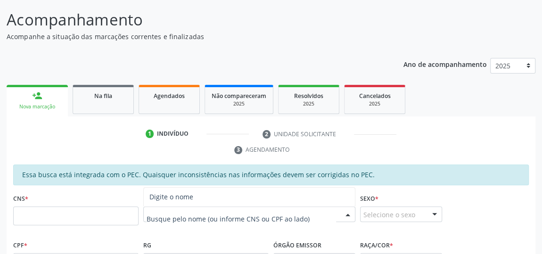
click at [335, 211] on input "text" at bounding box center [242, 219] width 190 height 19
